Goal: Task Accomplishment & Management: Manage account settings

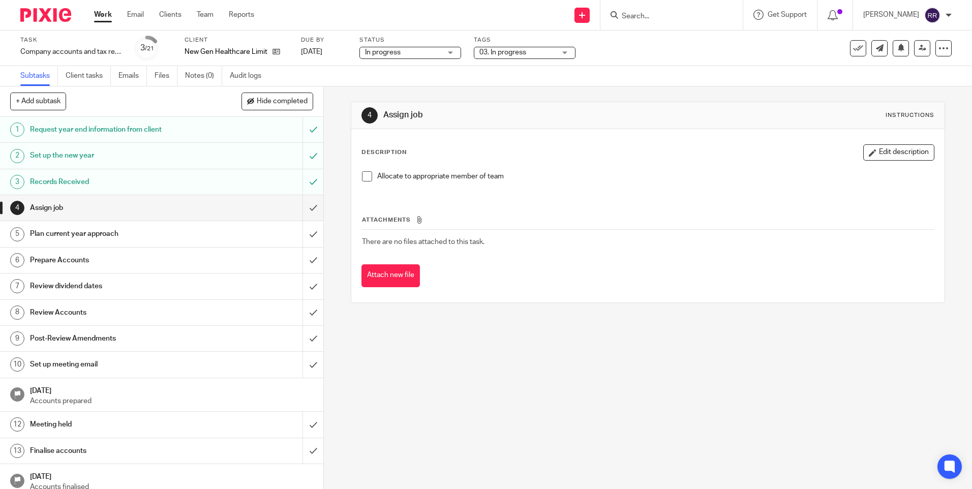
click at [581, 360] on div "4 Assign job Instructions Description Edit description Allocate to appropriate …" at bounding box center [648, 287] width 648 height 403
click at [449, 54] on div "In progress In progress" at bounding box center [410, 53] width 102 height 12
click at [573, 54] on div "03. In progress" at bounding box center [525, 53] width 102 height 12
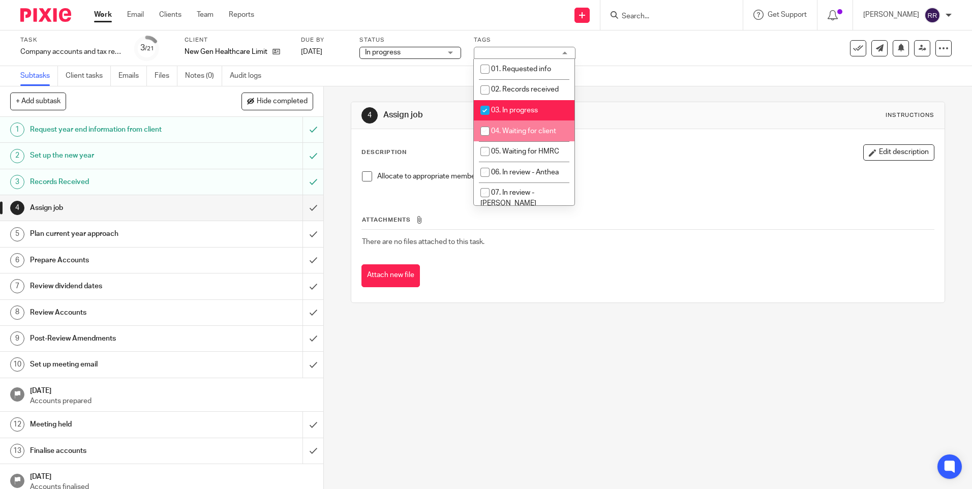
click at [481, 131] on input "checkbox" at bounding box center [484, 131] width 19 height 19
checkbox input "true"
click at [484, 109] on input "checkbox" at bounding box center [484, 110] width 19 height 19
checkbox input "false"
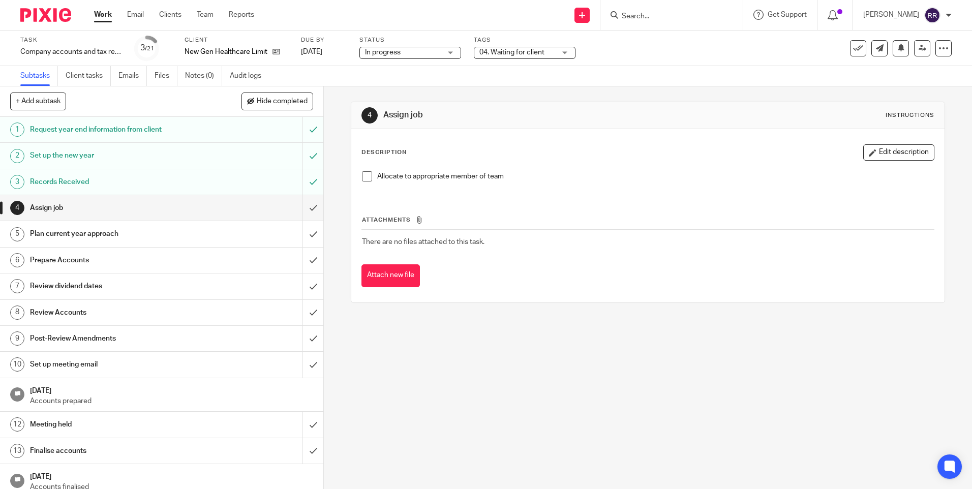
click at [643, 371] on div "4 Assign job Instructions Description Edit description Allocate to appropriate …" at bounding box center [648, 287] width 648 height 403
click at [512, 331] on div "4 Assign job Instructions Description Edit description Allocate to appropriate …" at bounding box center [648, 287] width 648 height 403
click at [649, 343] on div "4 Assign job Instructions Description Edit description Allocate to appropriate …" at bounding box center [648, 287] width 648 height 403
click at [916, 53] on link at bounding box center [922, 48] width 16 height 16
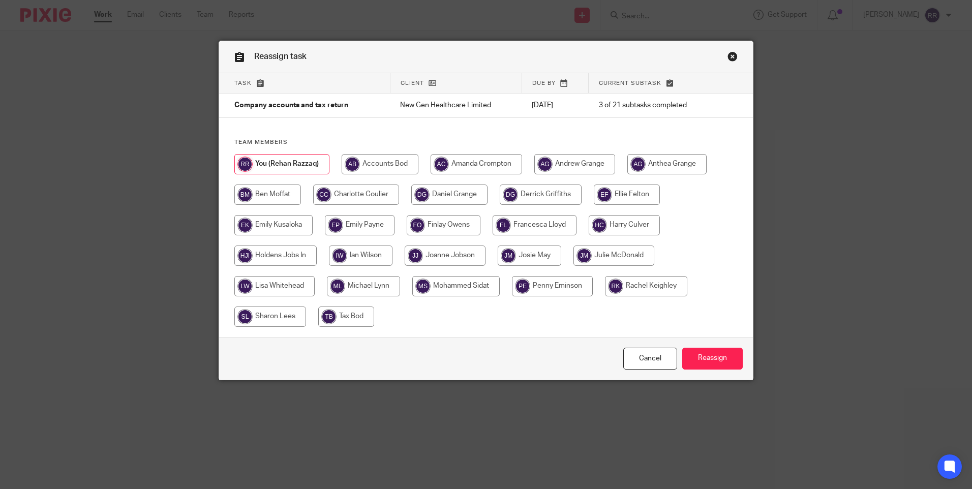
click at [500, 166] on input "radio" at bounding box center [477, 164] width 92 height 20
radio input "true"
click at [726, 361] on input "Reassign" at bounding box center [712, 359] width 60 height 22
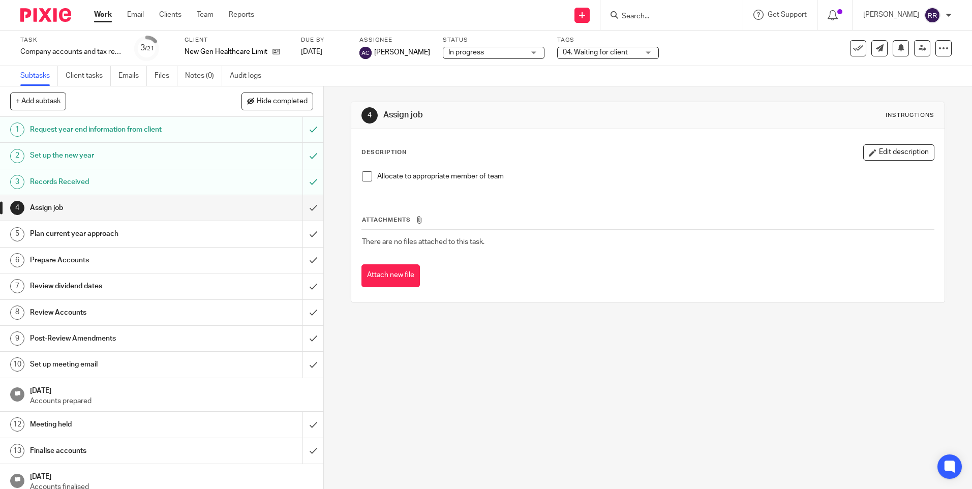
click at [115, 14] on ul "Work Email Clients Team Reports" at bounding box center [181, 15] width 175 height 10
click at [93, 12] on div "Work Email Clients Team Reports Work Email Clients Team Reports Settings" at bounding box center [177, 15] width 186 height 30
click at [102, 14] on link "Work" at bounding box center [103, 15] width 18 height 10
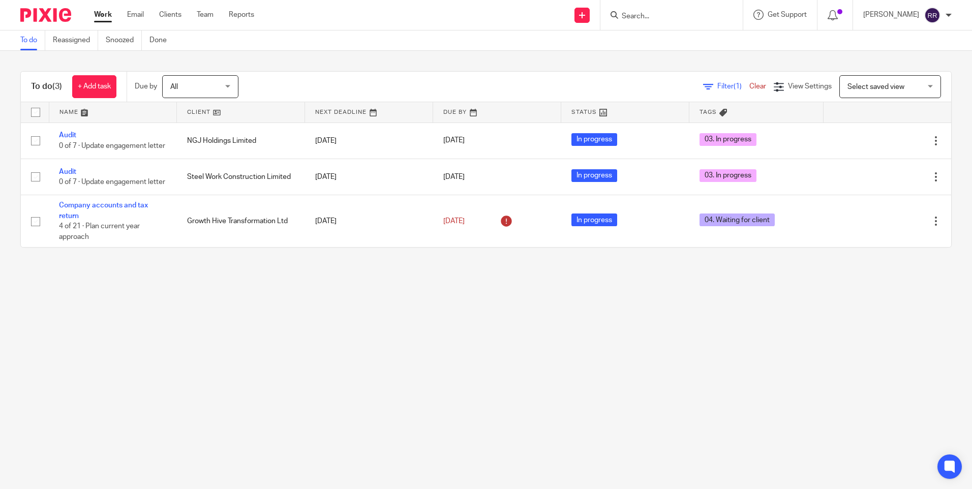
click at [433, 307] on main "To do Reassigned Snoozed Done To do (3) + Add task Due by All All [DATE] [DATE]…" at bounding box center [486, 244] width 972 height 489
click at [274, 350] on main "To do Reassigned Snoozed Done To do (3) + Add task Due by All All [DATE] [DATE]…" at bounding box center [486, 244] width 972 height 489
